Goal: Browse casually

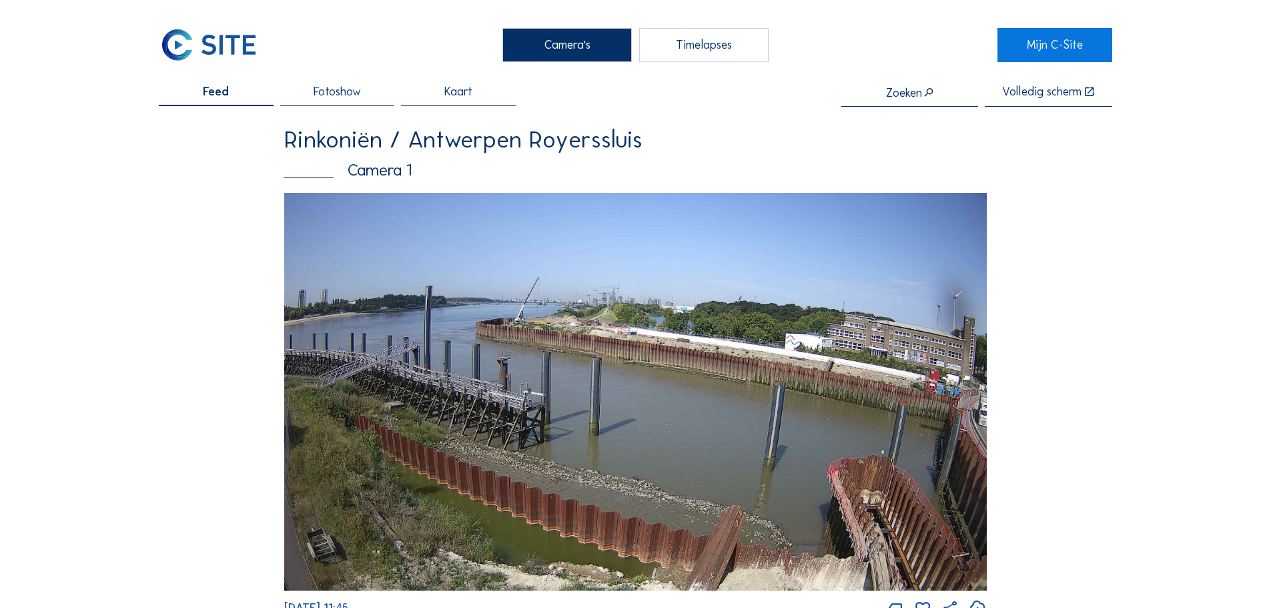
scroll to position [1735, 0]
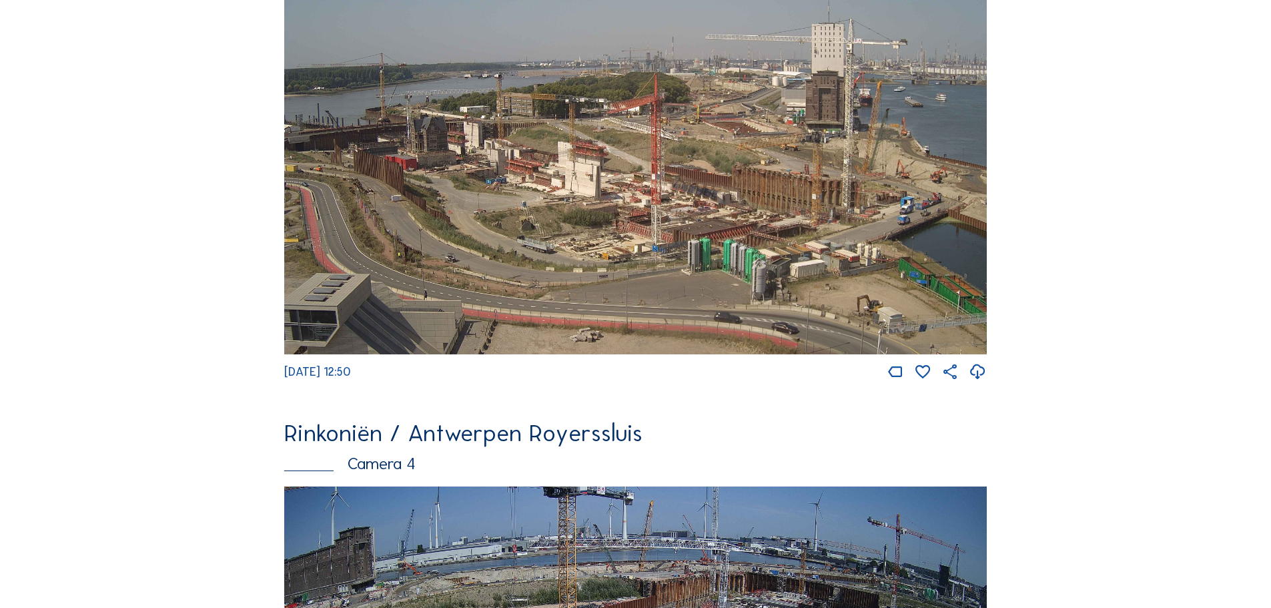
scroll to position [1334, 0]
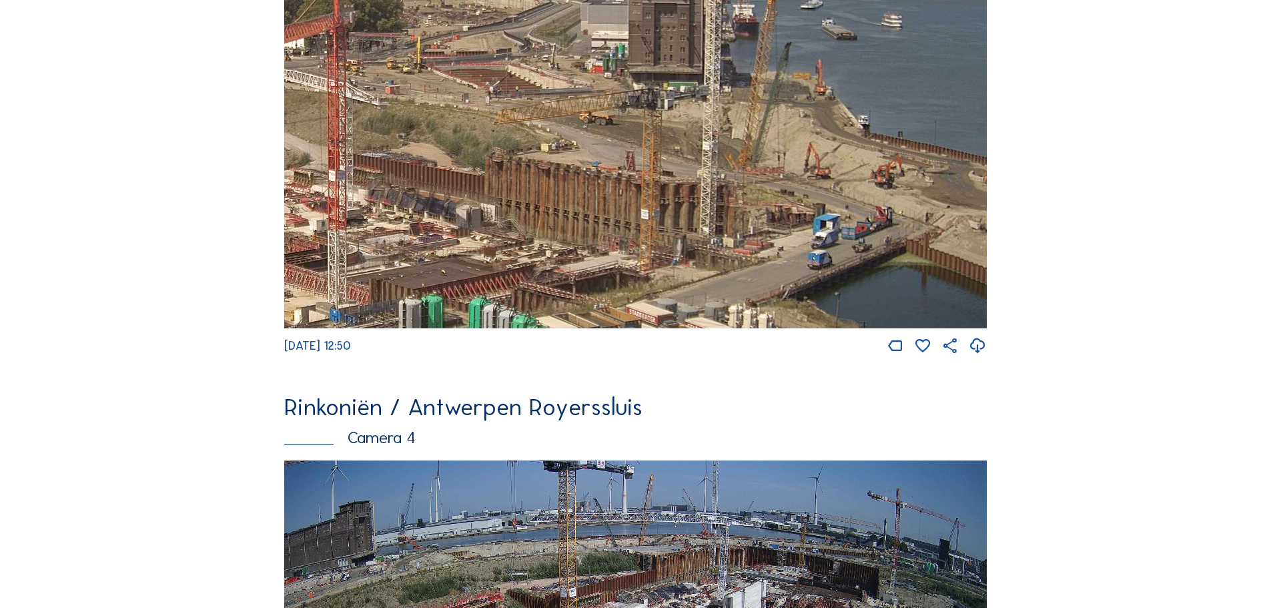
drag, startPoint x: 893, startPoint y: 188, endPoint x: 625, endPoint y: 235, distance: 272.9
click at [625, 235] on img at bounding box center [635, 131] width 703 height 396
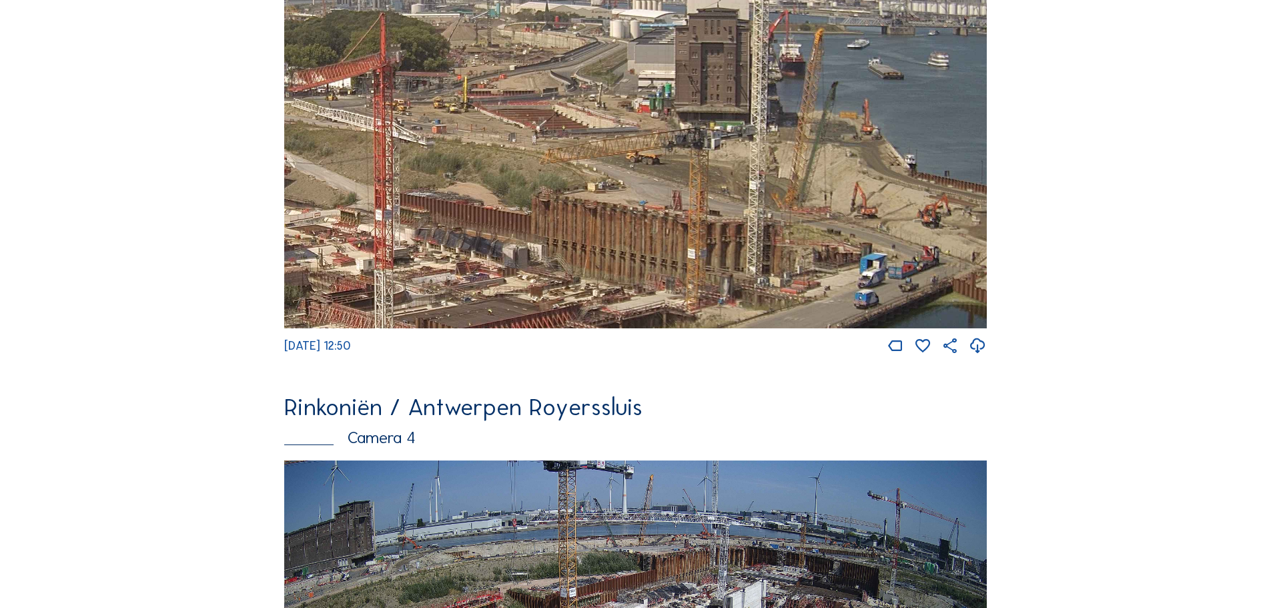
drag, startPoint x: 593, startPoint y: 175, endPoint x: 640, endPoint y: 208, distance: 57.0
click at [640, 208] on img at bounding box center [635, 131] width 703 height 396
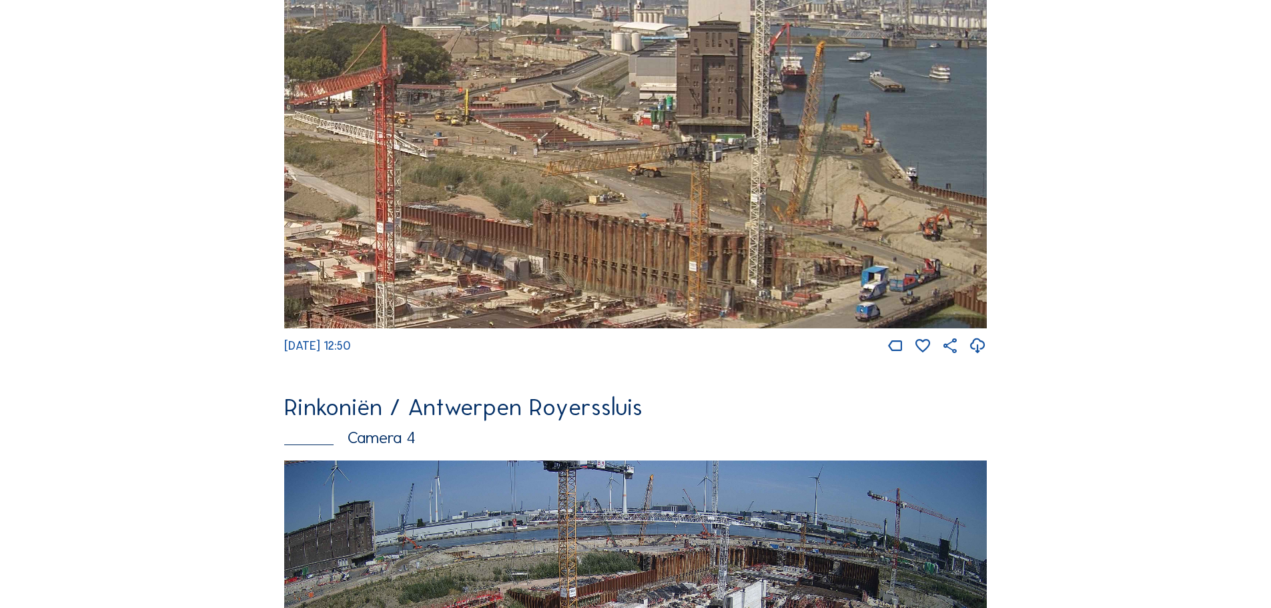
click at [602, 171] on img at bounding box center [635, 131] width 703 height 396
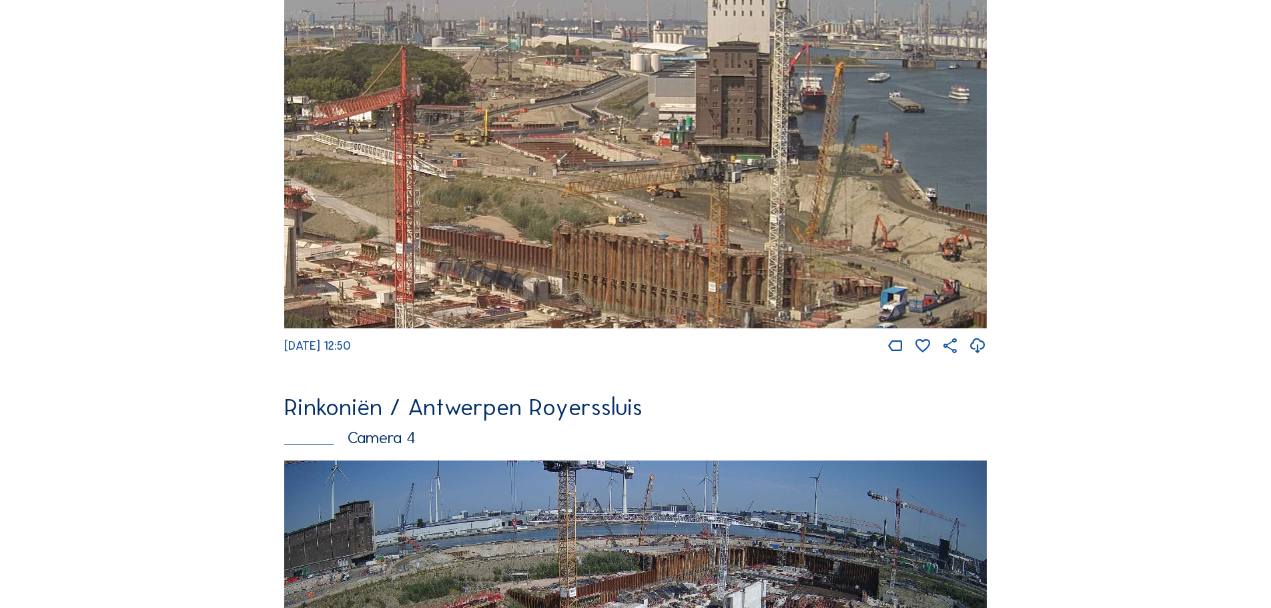
drag, startPoint x: 515, startPoint y: 174, endPoint x: 528, endPoint y: 183, distance: 15.4
click at [528, 183] on img at bounding box center [635, 131] width 703 height 396
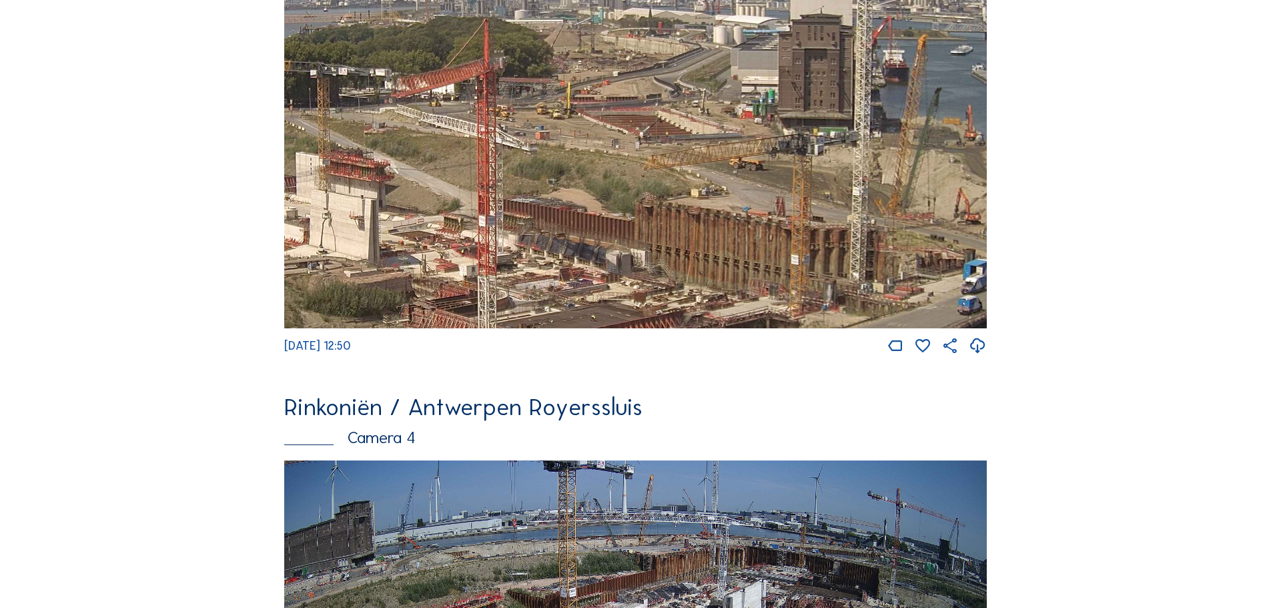
drag, startPoint x: 534, startPoint y: 270, endPoint x: 617, endPoint y: 242, distance: 87.1
click at [617, 242] on img at bounding box center [635, 131] width 703 height 396
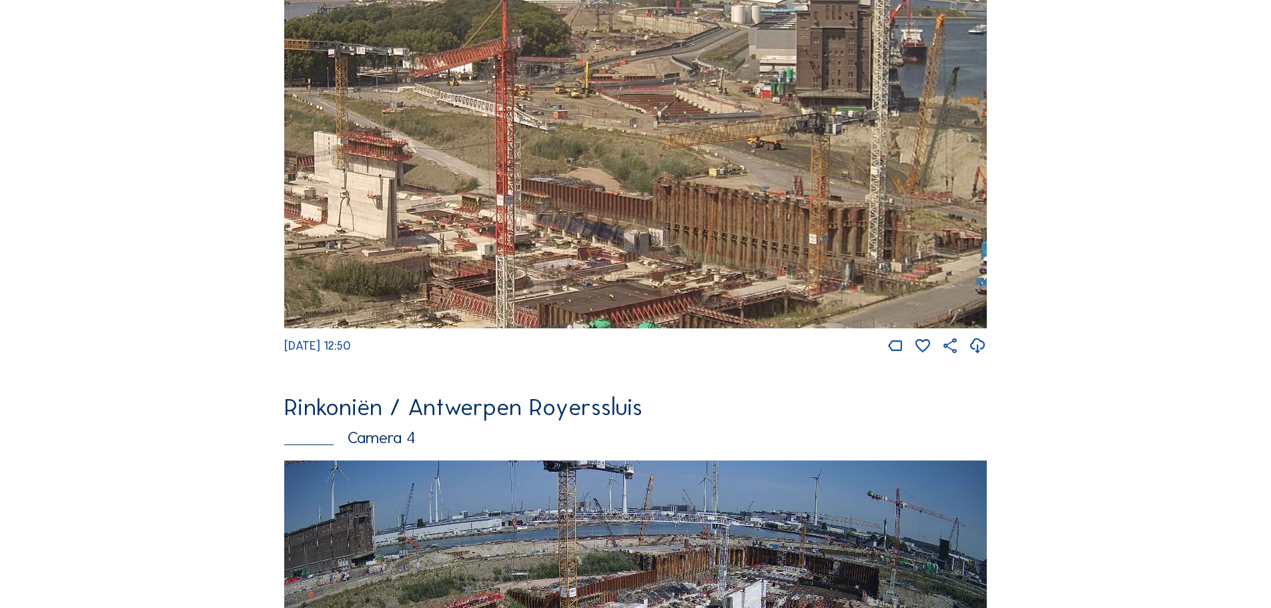
drag, startPoint x: 605, startPoint y: 264, endPoint x: 623, endPoint y: 243, distance: 27.4
click at [623, 243] on img at bounding box center [635, 131] width 703 height 396
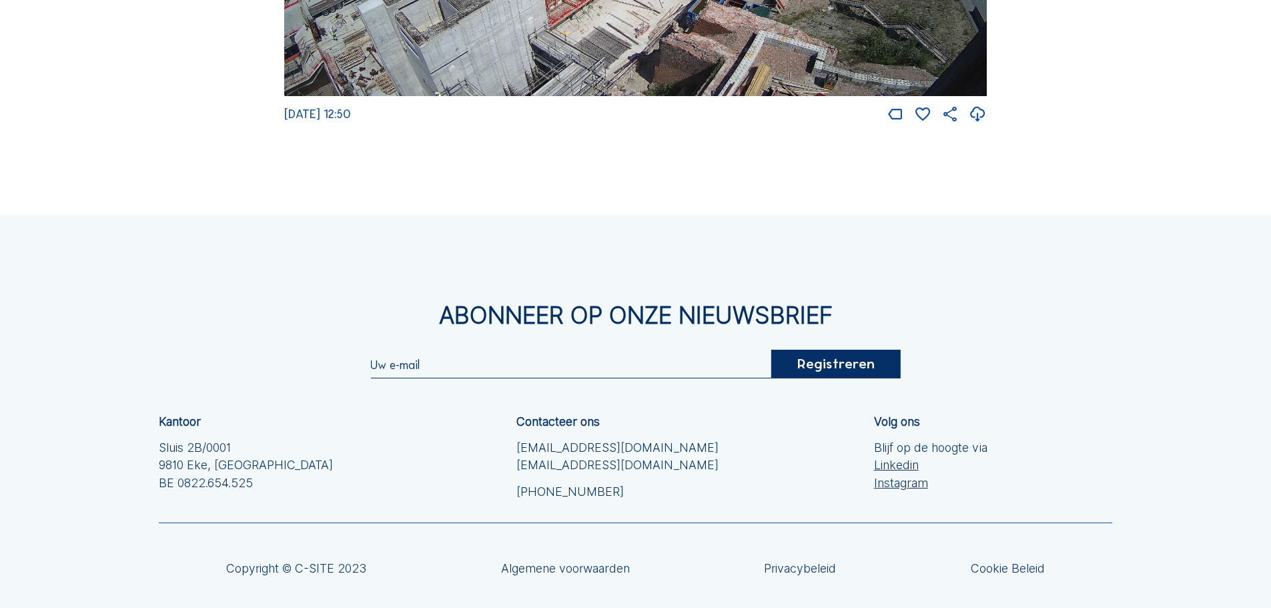
scroll to position [1798, 0]
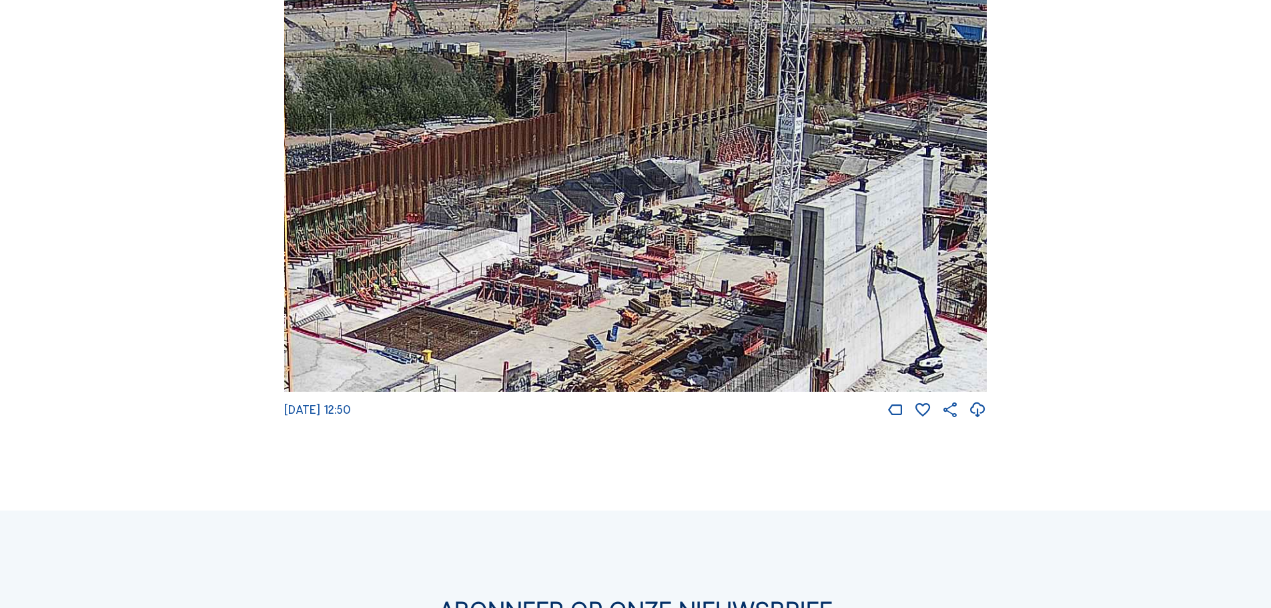
drag, startPoint x: 842, startPoint y: 210, endPoint x: 662, endPoint y: 274, distance: 191.4
click at [662, 274] on img at bounding box center [635, 195] width 703 height 396
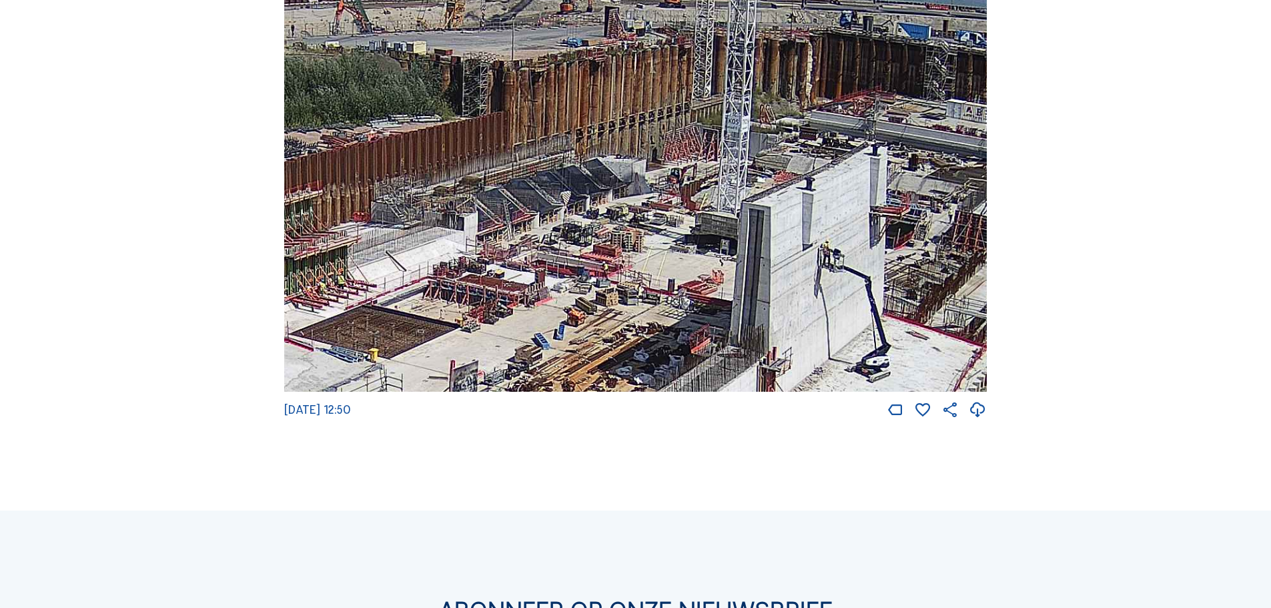
drag, startPoint x: 855, startPoint y: 274, endPoint x: 839, endPoint y: 270, distance: 15.7
click at [839, 270] on img at bounding box center [635, 195] width 703 height 396
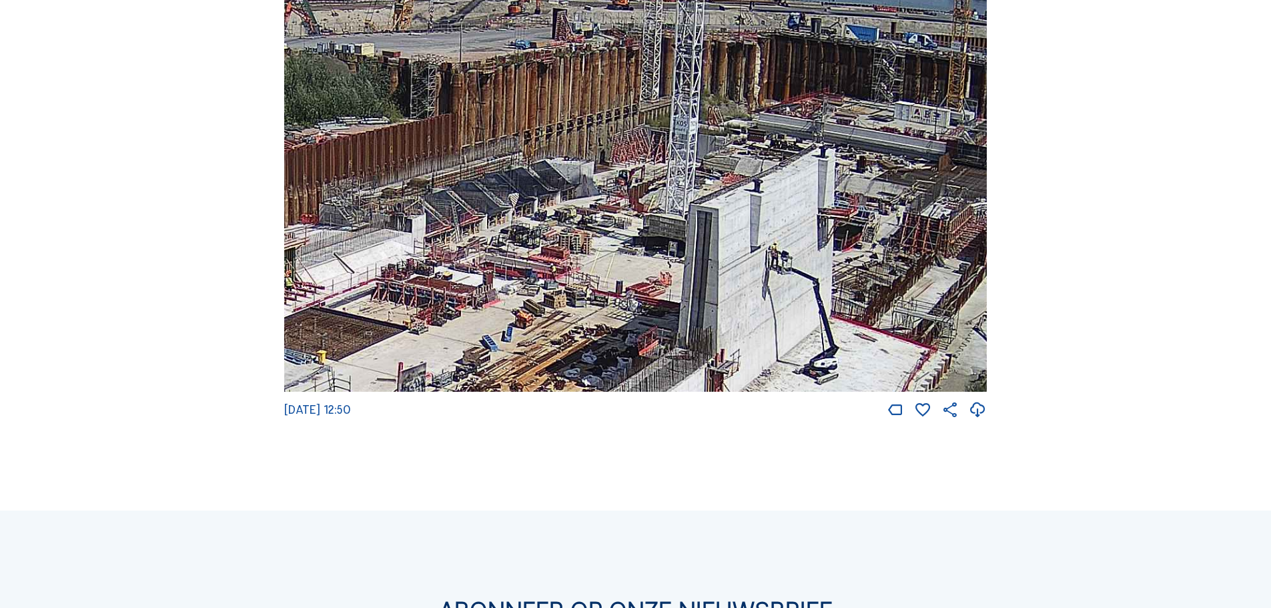
drag, startPoint x: 822, startPoint y: 243, endPoint x: 723, endPoint y: 227, distance: 100.0
click at [723, 227] on img at bounding box center [635, 195] width 703 height 396
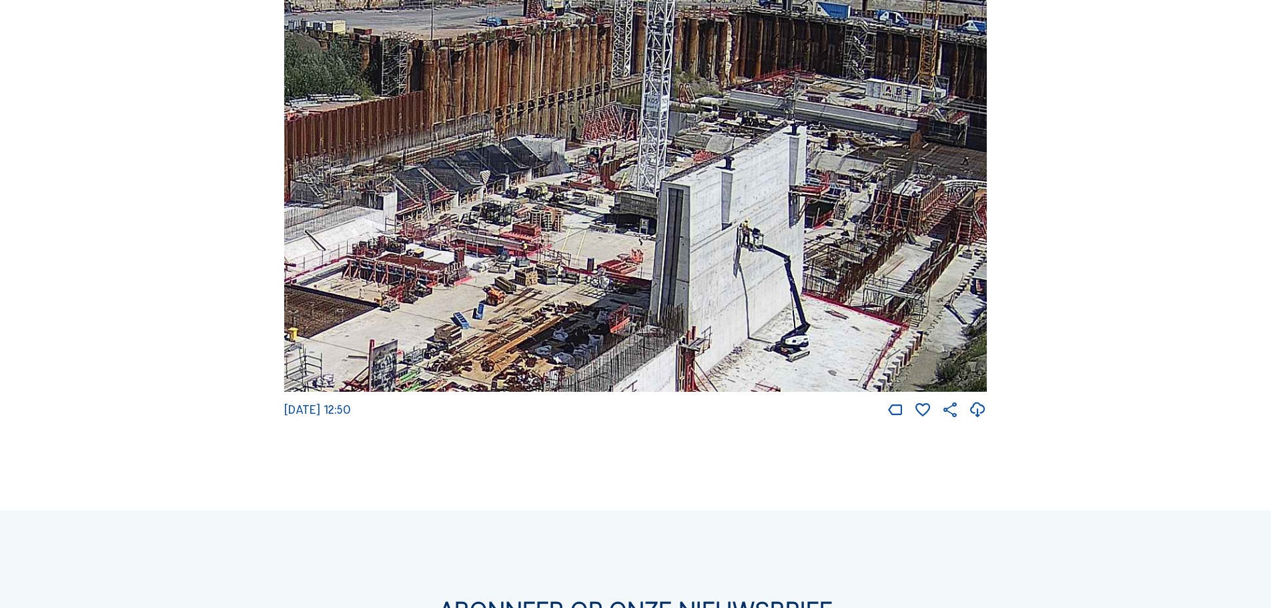
drag, startPoint x: 633, startPoint y: 190, endPoint x: 689, endPoint y: 184, distance: 55.7
click at [689, 184] on img at bounding box center [635, 195] width 703 height 396
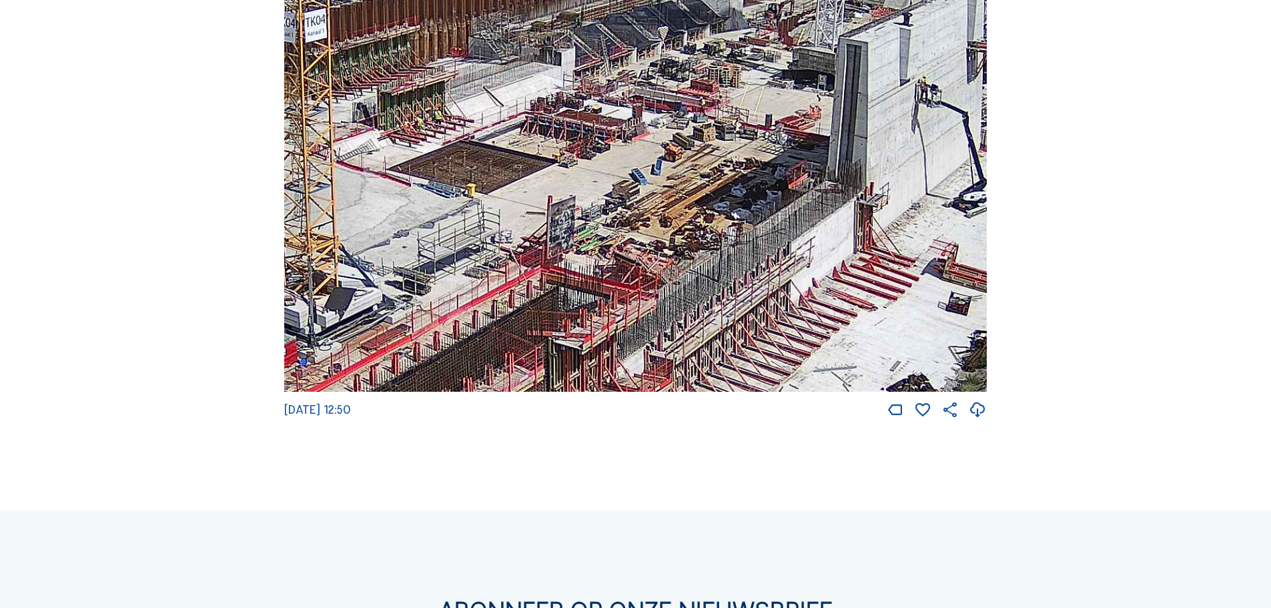
drag, startPoint x: 586, startPoint y: 292, endPoint x: 749, endPoint y: 150, distance: 216.1
click at [755, 149] on img at bounding box center [635, 195] width 703 height 396
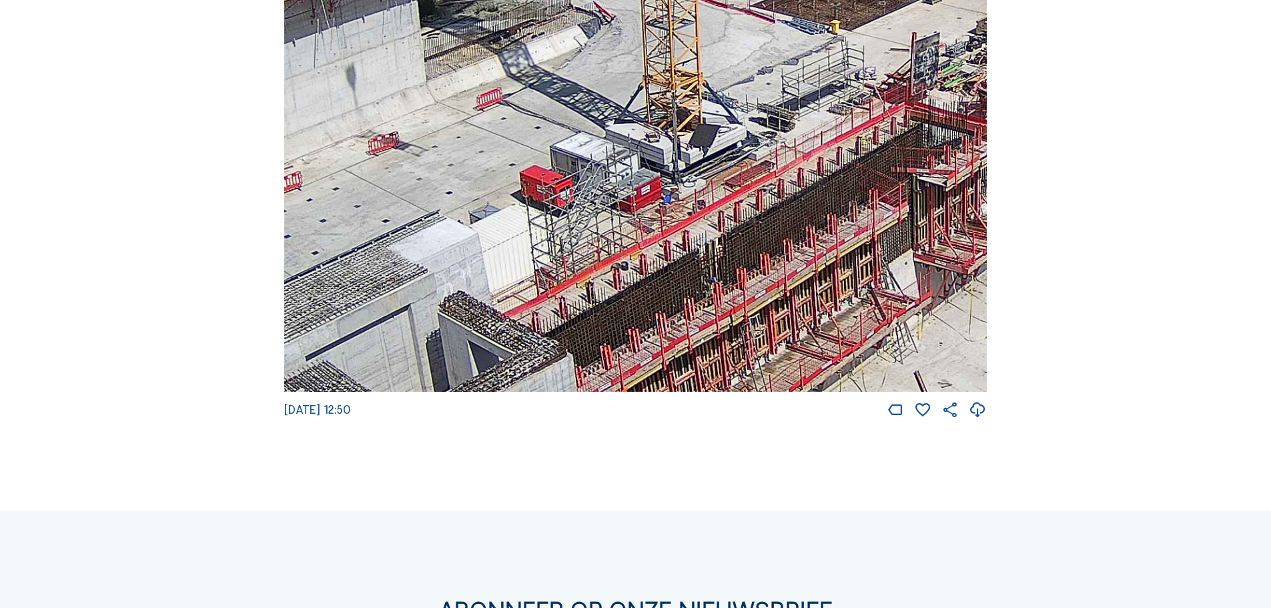
drag, startPoint x: 585, startPoint y: 240, endPoint x: 861, endPoint y: 127, distance: 298.4
click at [861, 127] on img at bounding box center [635, 195] width 703 height 396
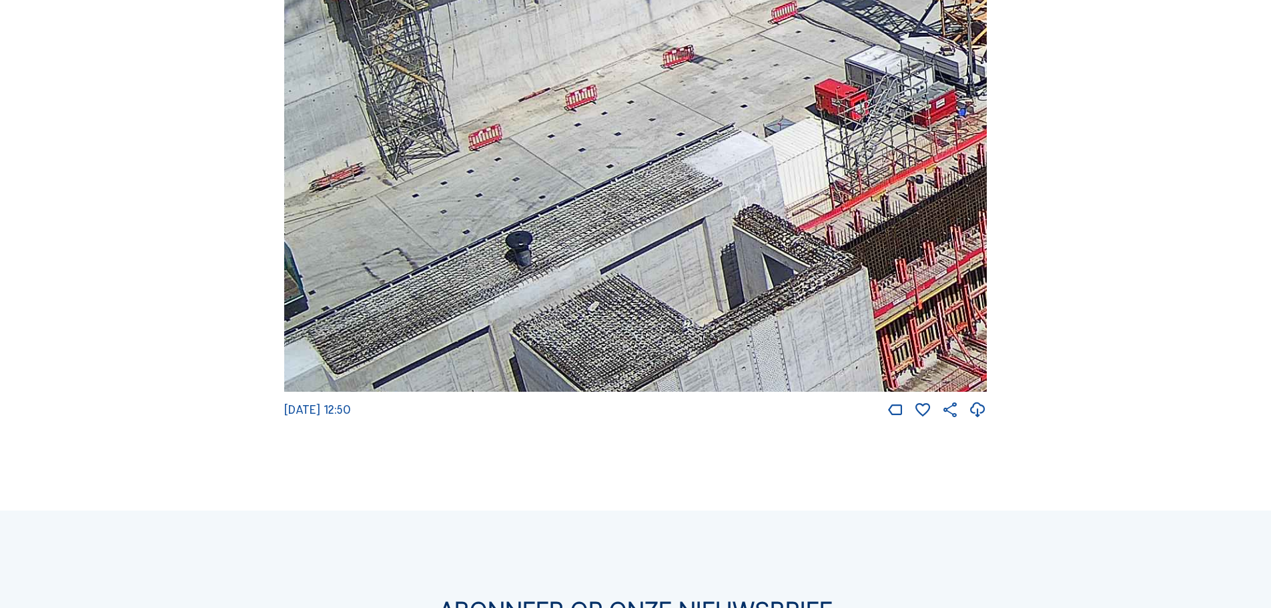
drag, startPoint x: 462, startPoint y: 268, endPoint x: 747, endPoint y: 187, distance: 296.3
click at [747, 187] on img at bounding box center [635, 195] width 703 height 396
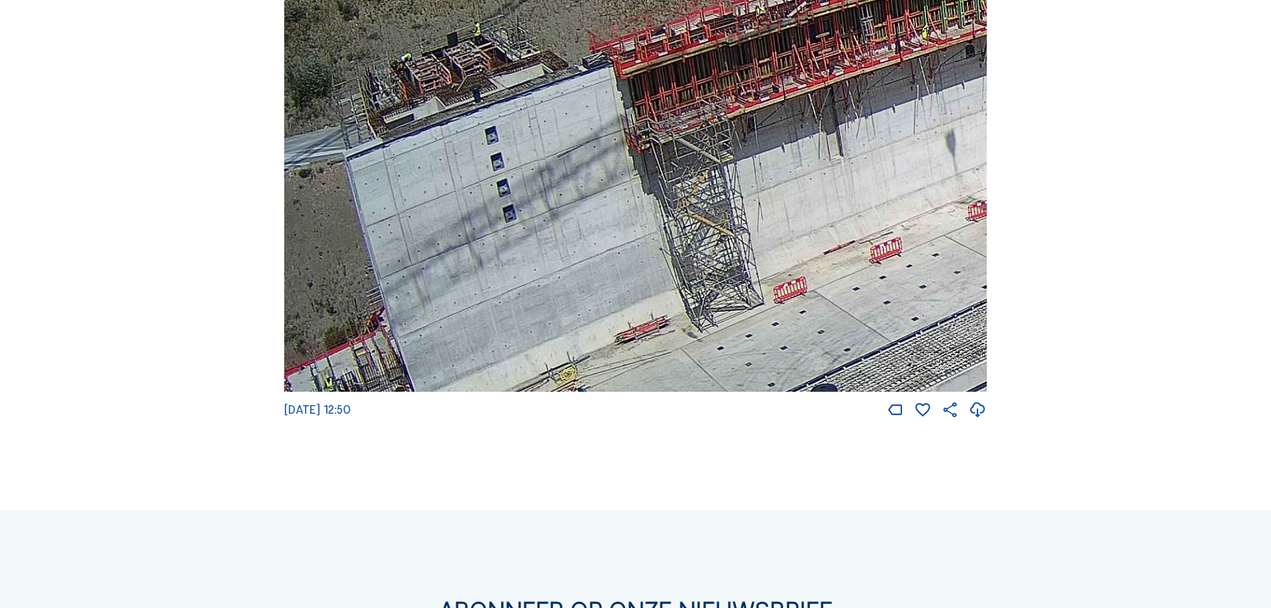
drag, startPoint x: 544, startPoint y: 328, endPoint x: 955, endPoint y: 480, distance: 438.5
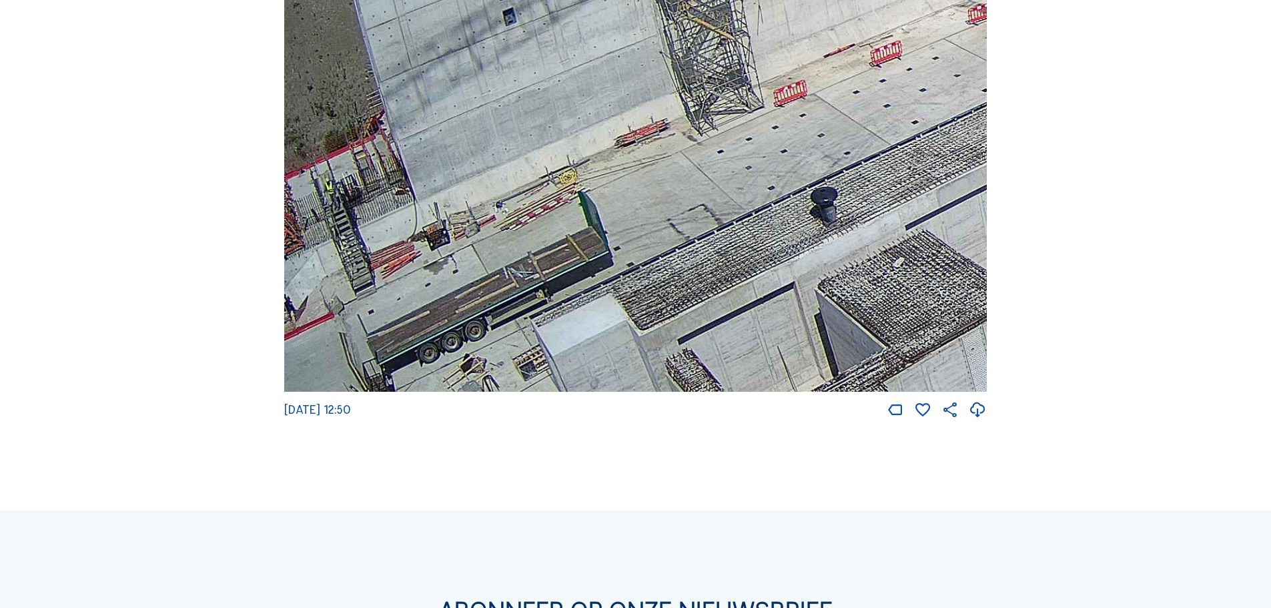
drag, startPoint x: 458, startPoint y: 274, endPoint x: 681, endPoint y: 66, distance: 305.0
click at [680, 69] on img at bounding box center [635, 195] width 703 height 396
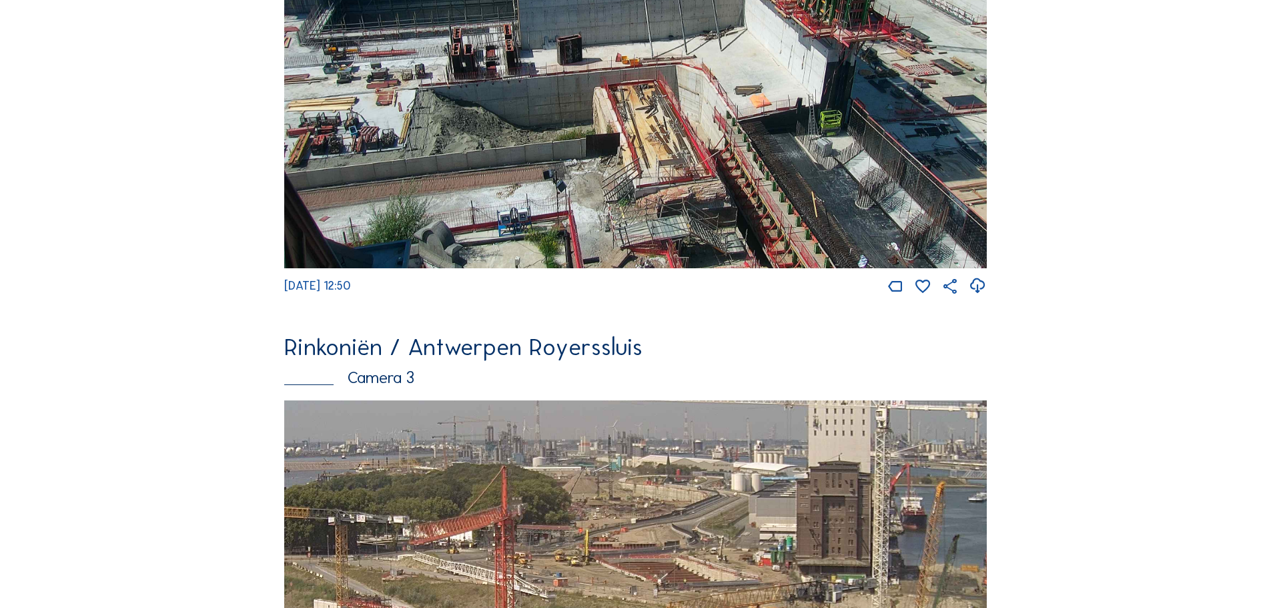
scroll to position [864, 0]
